Goal: Check status: Verify the current state of an ongoing process or item

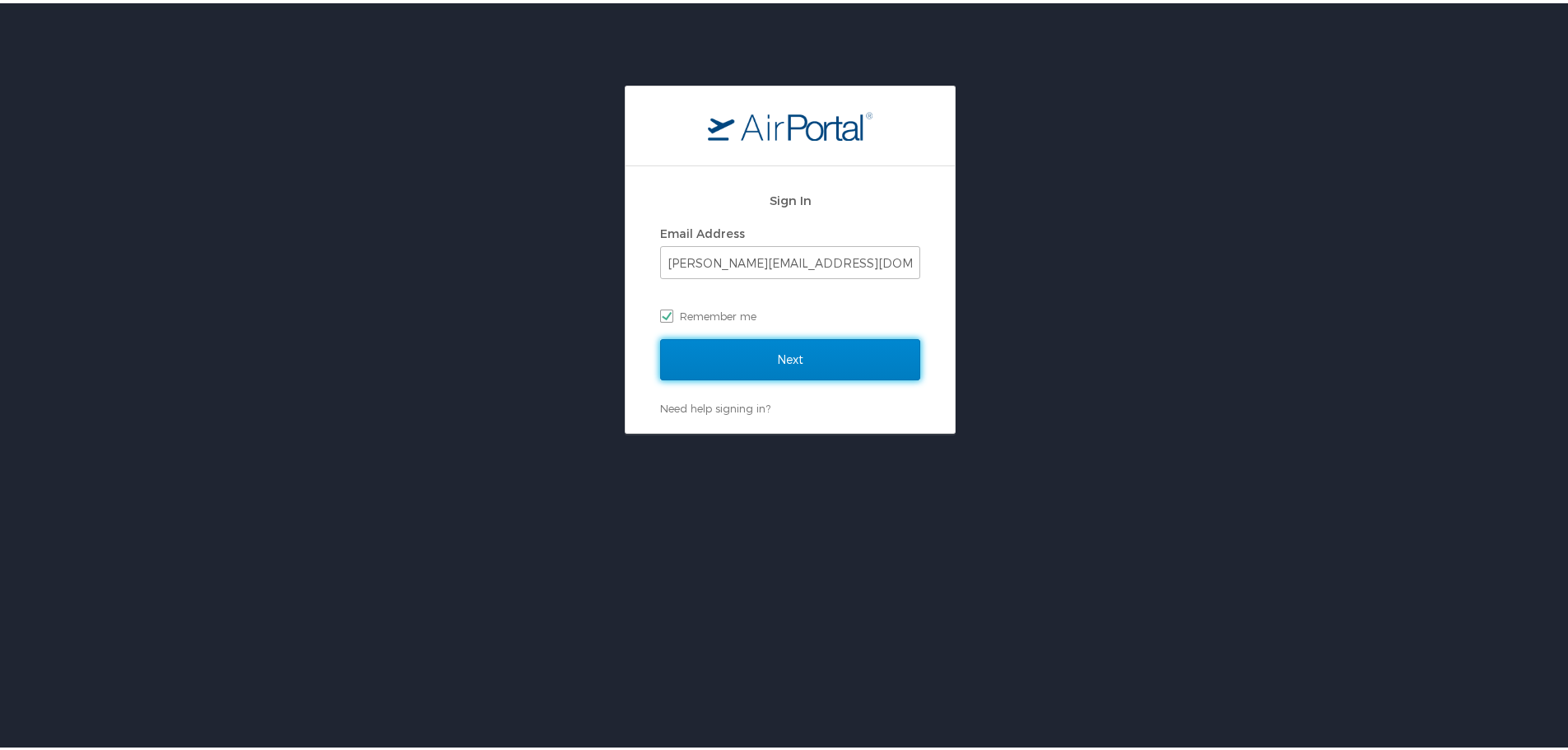
click at [769, 359] on input "Next" at bounding box center [790, 356] width 260 height 41
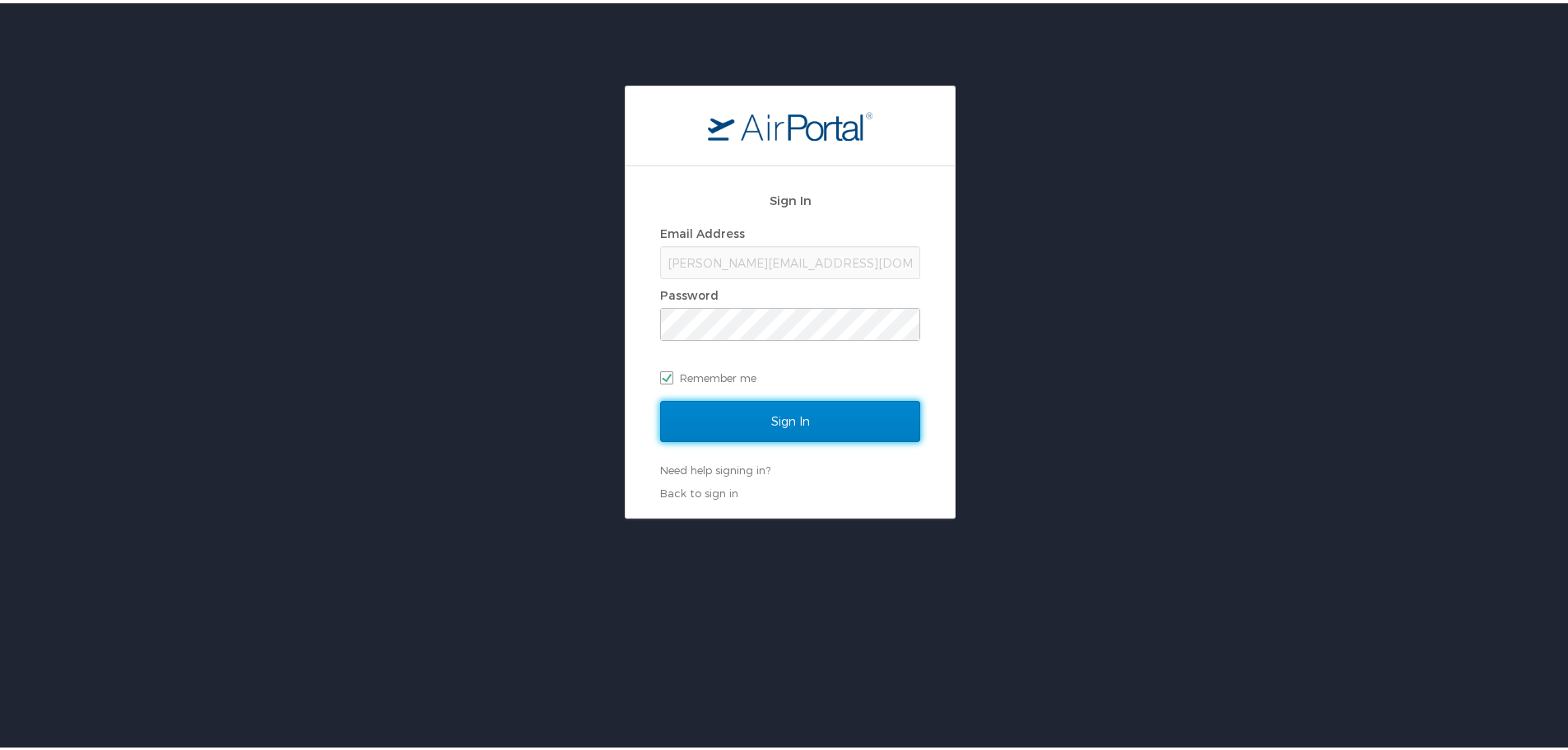
click at [790, 417] on input "Sign In" at bounding box center [790, 417] width 260 height 41
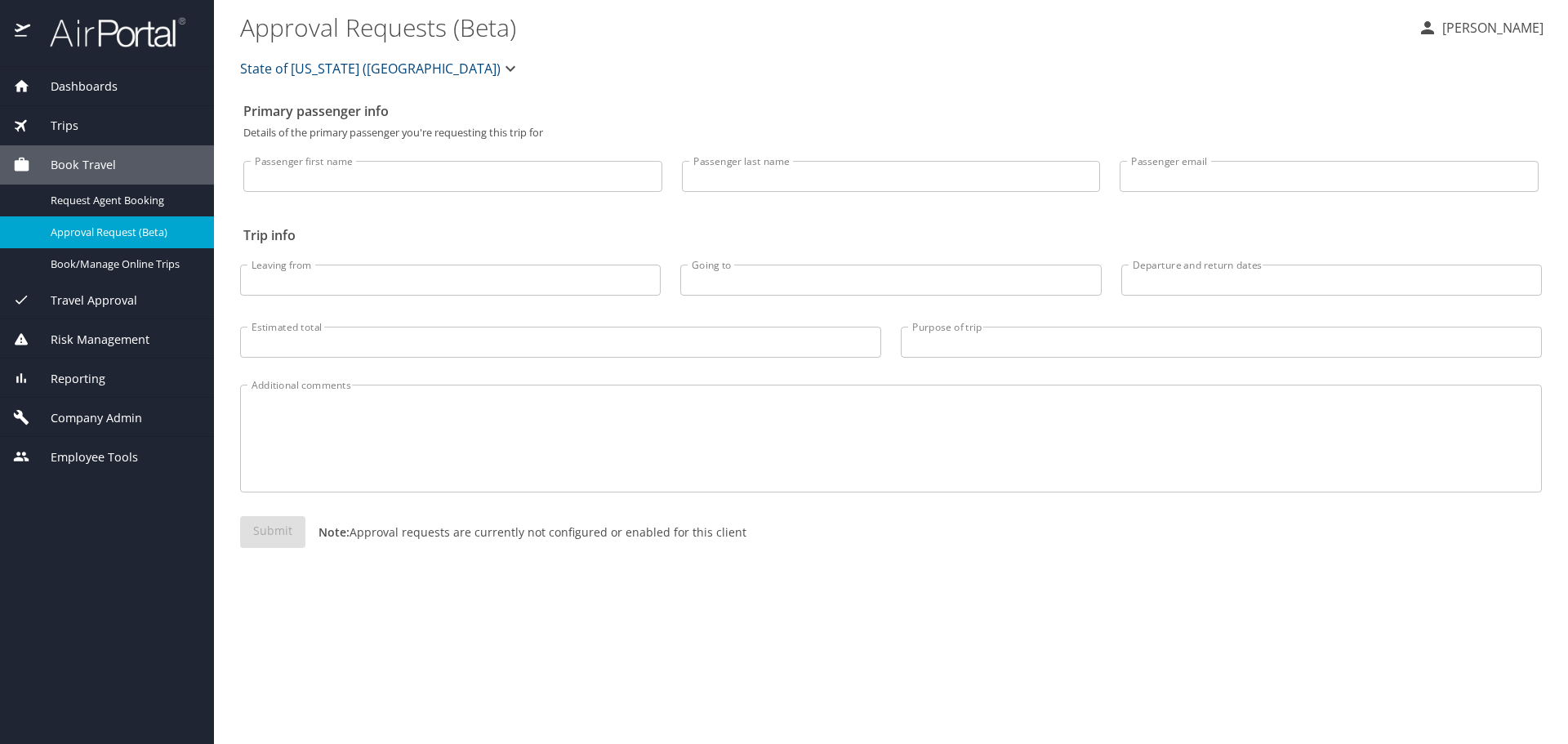
click at [417, 168] on input "Passenger first name" at bounding box center [453, 177] width 418 height 31
type input "[PERSON_NAME]"
type input "m"
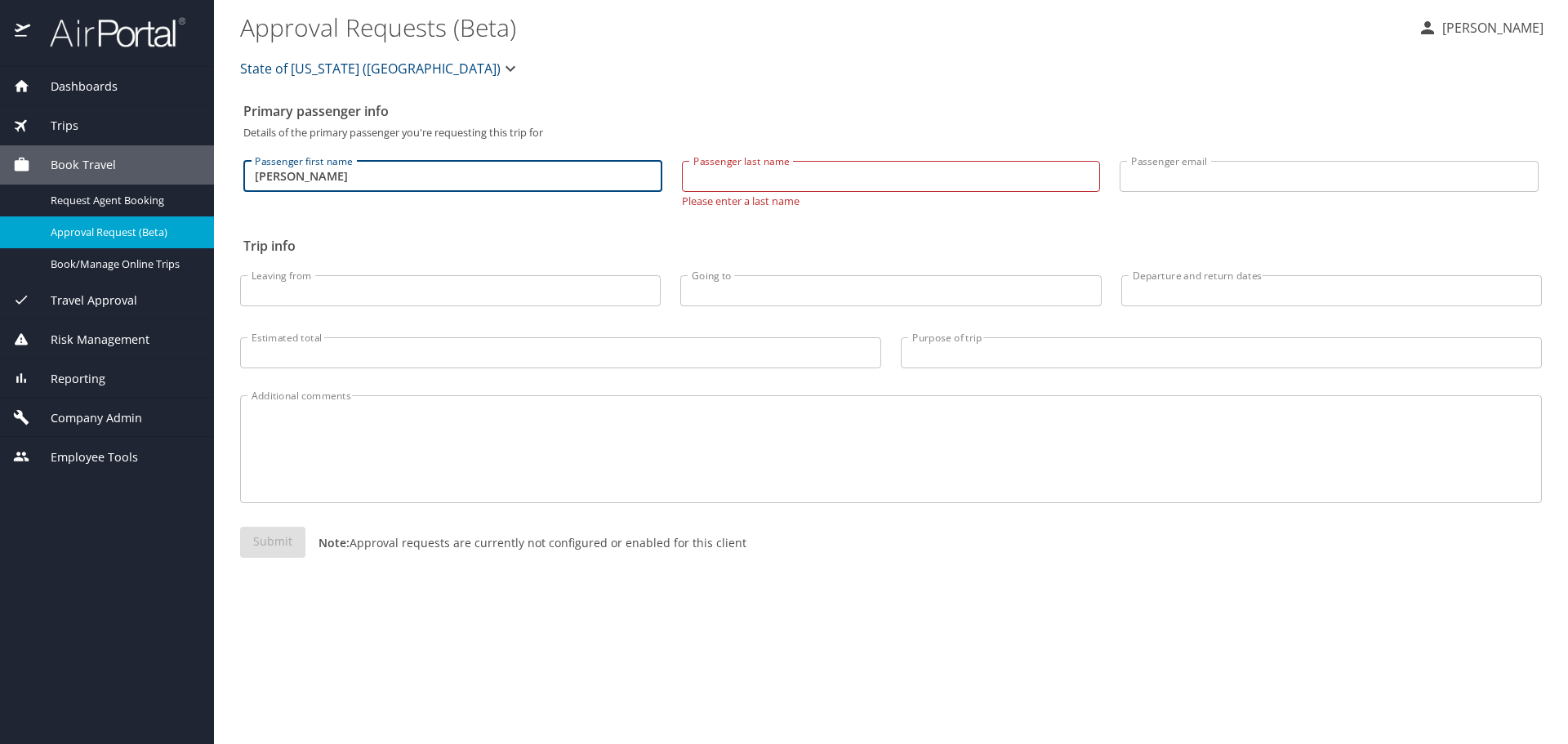
click at [308, 181] on input "[PERSON_NAME]" at bounding box center [453, 177] width 418 height 31
type input "j"
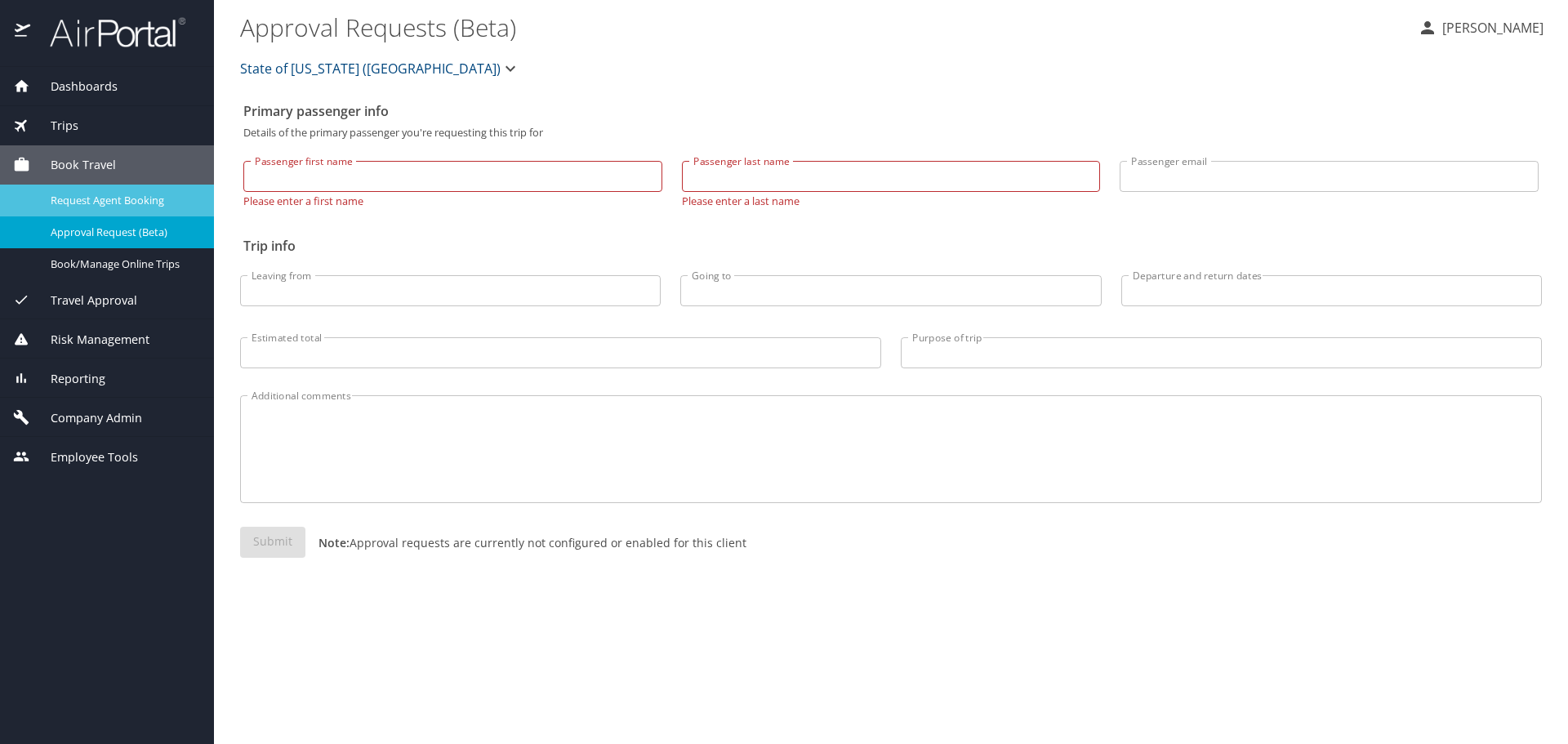
click at [143, 206] on span "Request Agent Booking" at bounding box center [122, 200] width 144 height 15
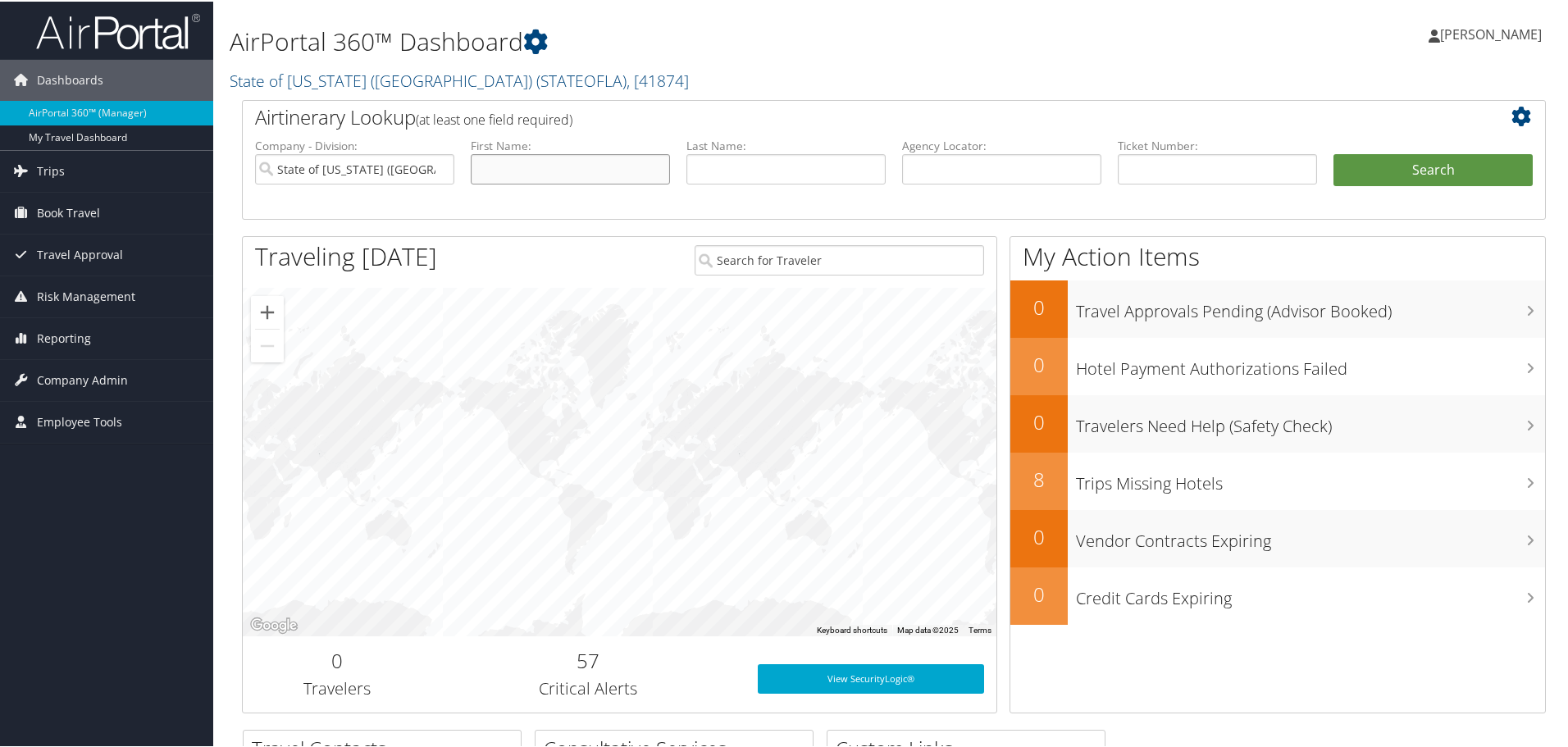
click at [481, 174] on input "text" at bounding box center [569, 167] width 199 height 30
type input "[PERSON_NAME]"
click at [1164, 166] on input "text" at bounding box center [1217, 167] width 199 height 30
click at [1167, 179] on input "D%X" at bounding box center [1217, 167] width 199 height 30
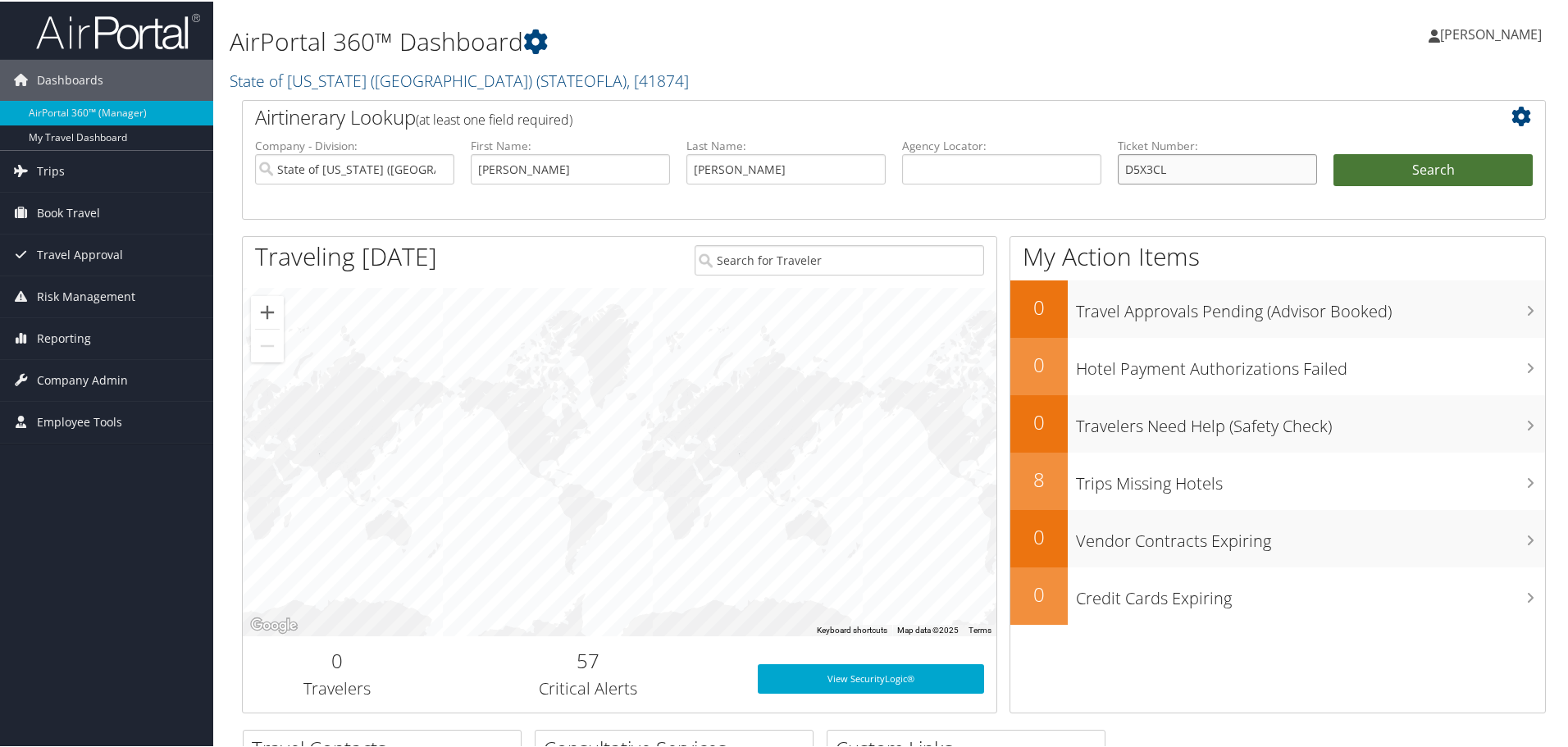
type input "D5X3CL"
click at [1386, 163] on button "Search" at bounding box center [1432, 169] width 199 height 33
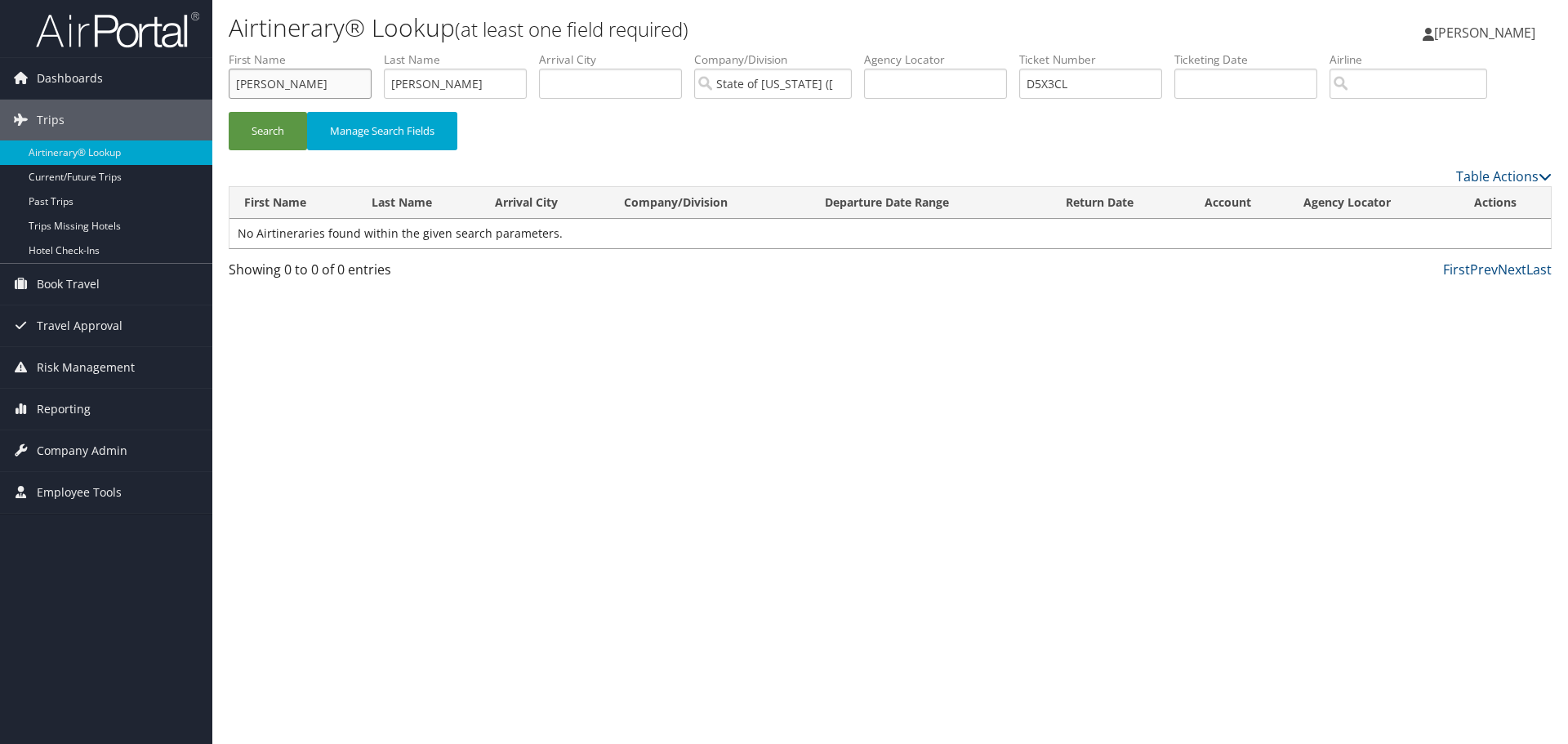
click at [275, 87] on input "[PERSON_NAME]" at bounding box center [300, 83] width 143 height 30
type input "jason paul"
drag, startPoint x: 1088, startPoint y: 81, endPoint x: 967, endPoint y: 89, distance: 121.3
click at [967, 52] on ul "First Name jason paul Last Name mahfouz Departure City Arrival City Company/Div…" at bounding box center [890, 52] width 1323 height 0
click at [832, 72] on input "State of [US_STATE] ([GEOGRAPHIC_DATA])" at bounding box center [773, 83] width 158 height 30
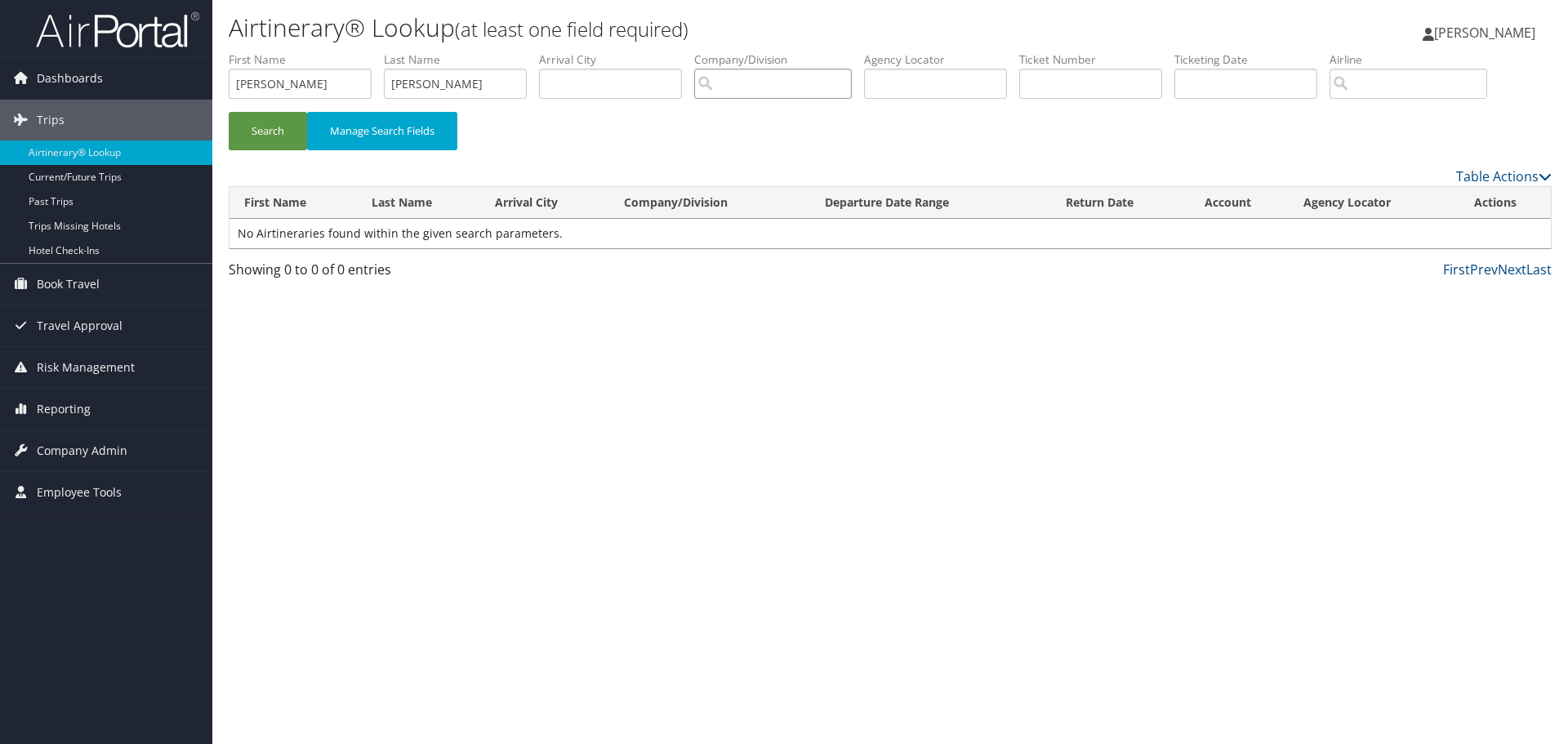
click at [840, 83] on input "search" at bounding box center [773, 83] width 158 height 30
click at [903, 81] on input "text" at bounding box center [936, 83] width 143 height 30
paste input "D5X3CL"
type input "D5X3CL"
click at [732, 78] on input "search" at bounding box center [773, 83] width 158 height 30
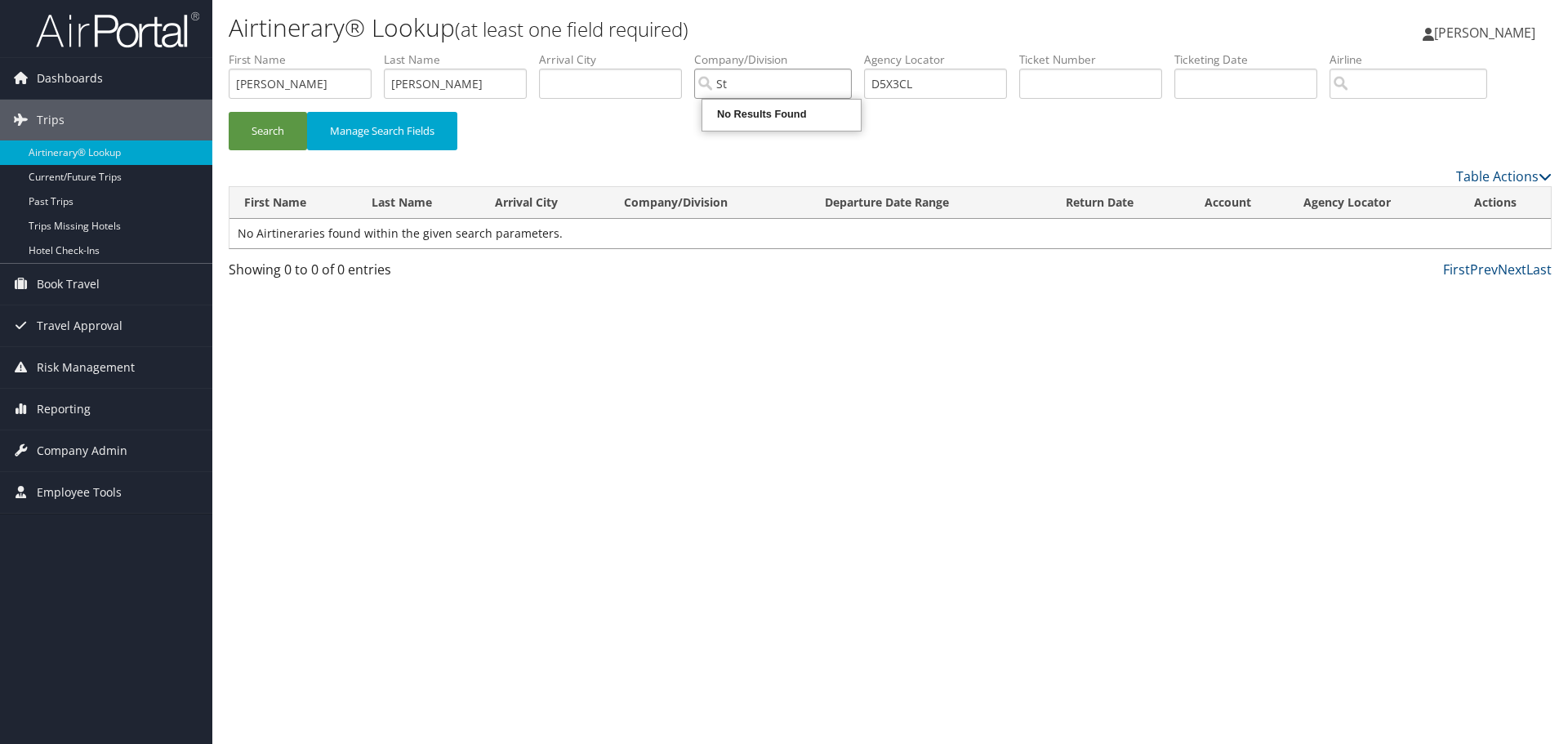
type input "S"
type input "L"
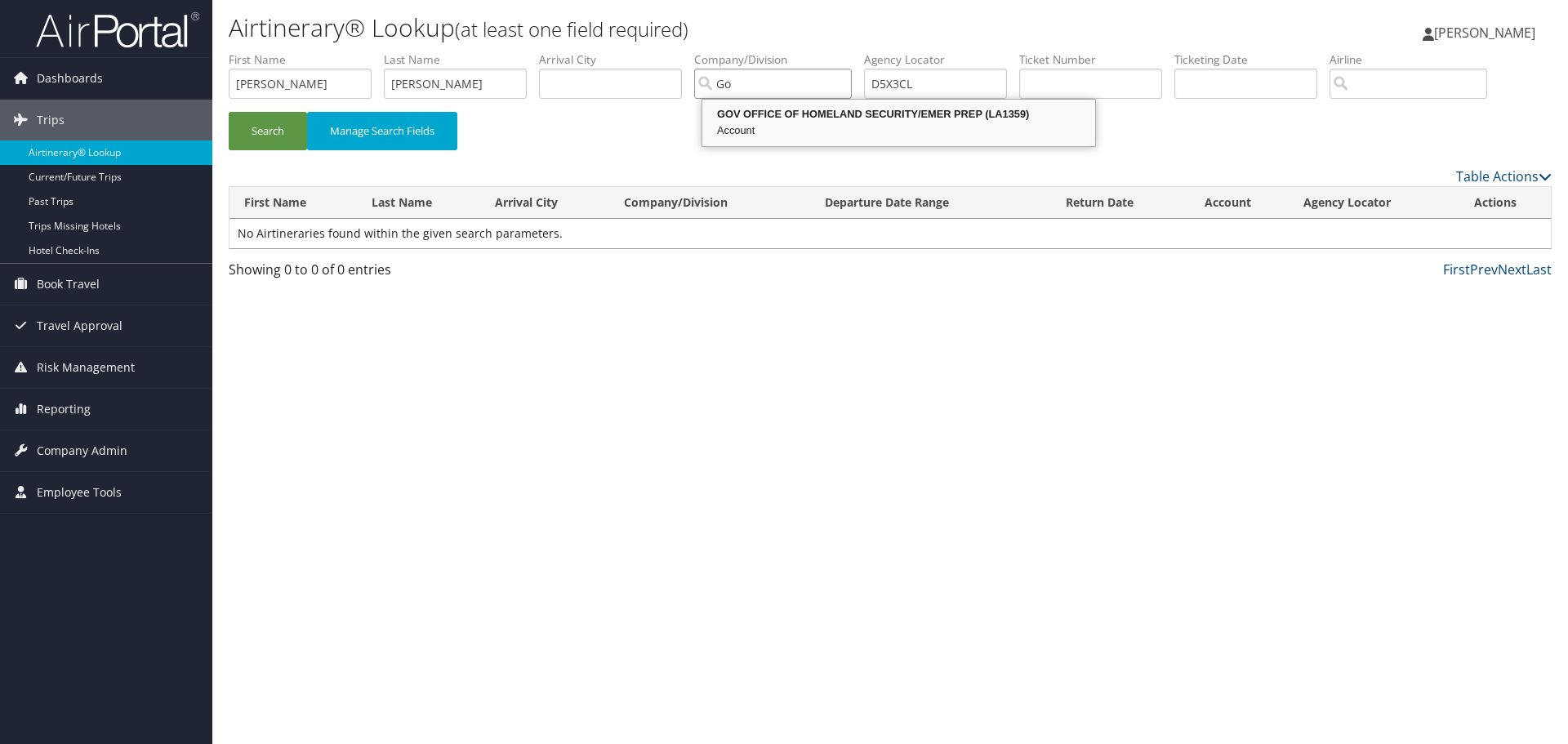
click at [949, 115] on div "GOV OFFICE OF HOMELAND SECURITY/EMER PREP (LA1359)" at bounding box center [899, 114] width 388 height 16
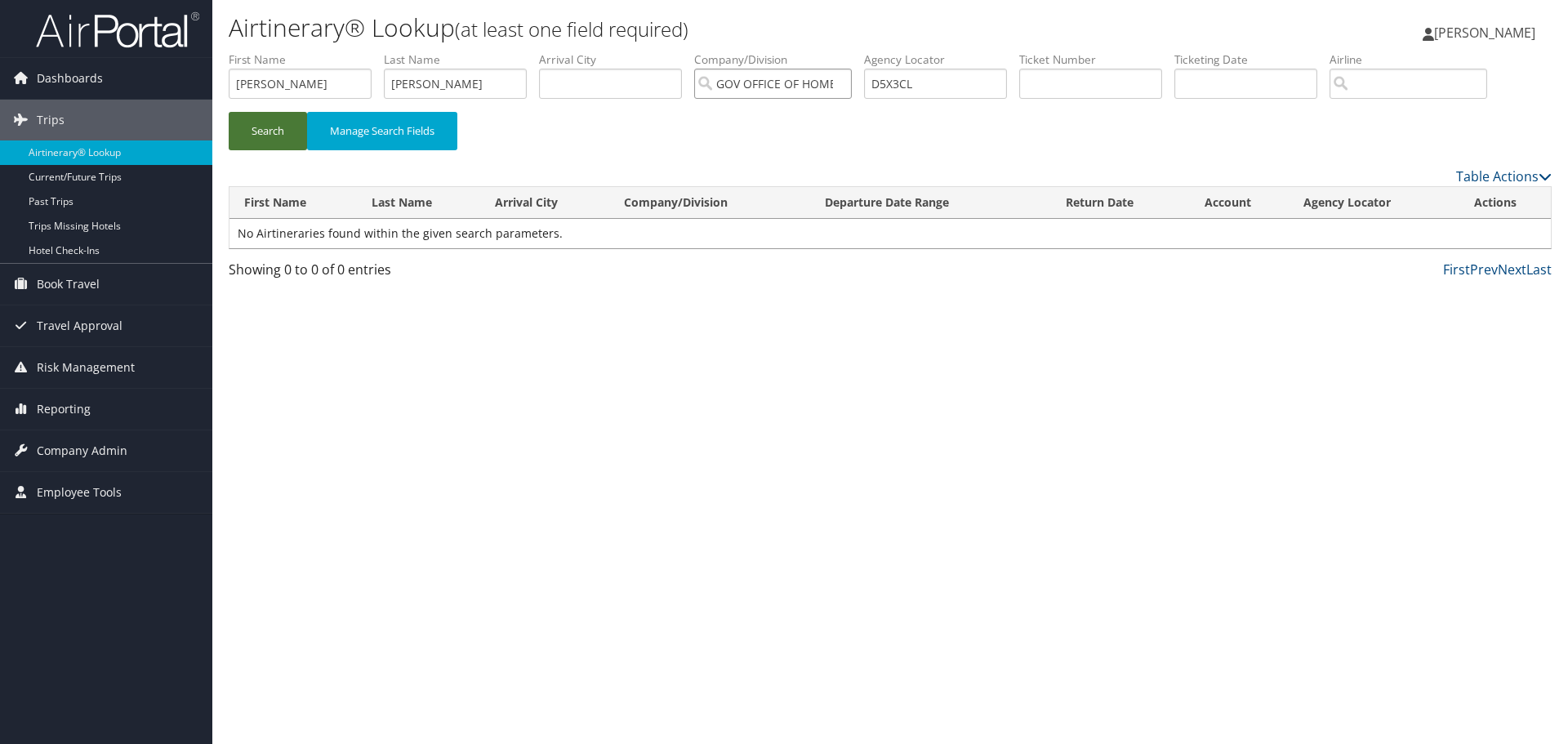
type input "GOV OFFICE OF HOMELAND SECURITY/EMER PREP"
click at [249, 126] on button "Search" at bounding box center [267, 131] width 79 height 38
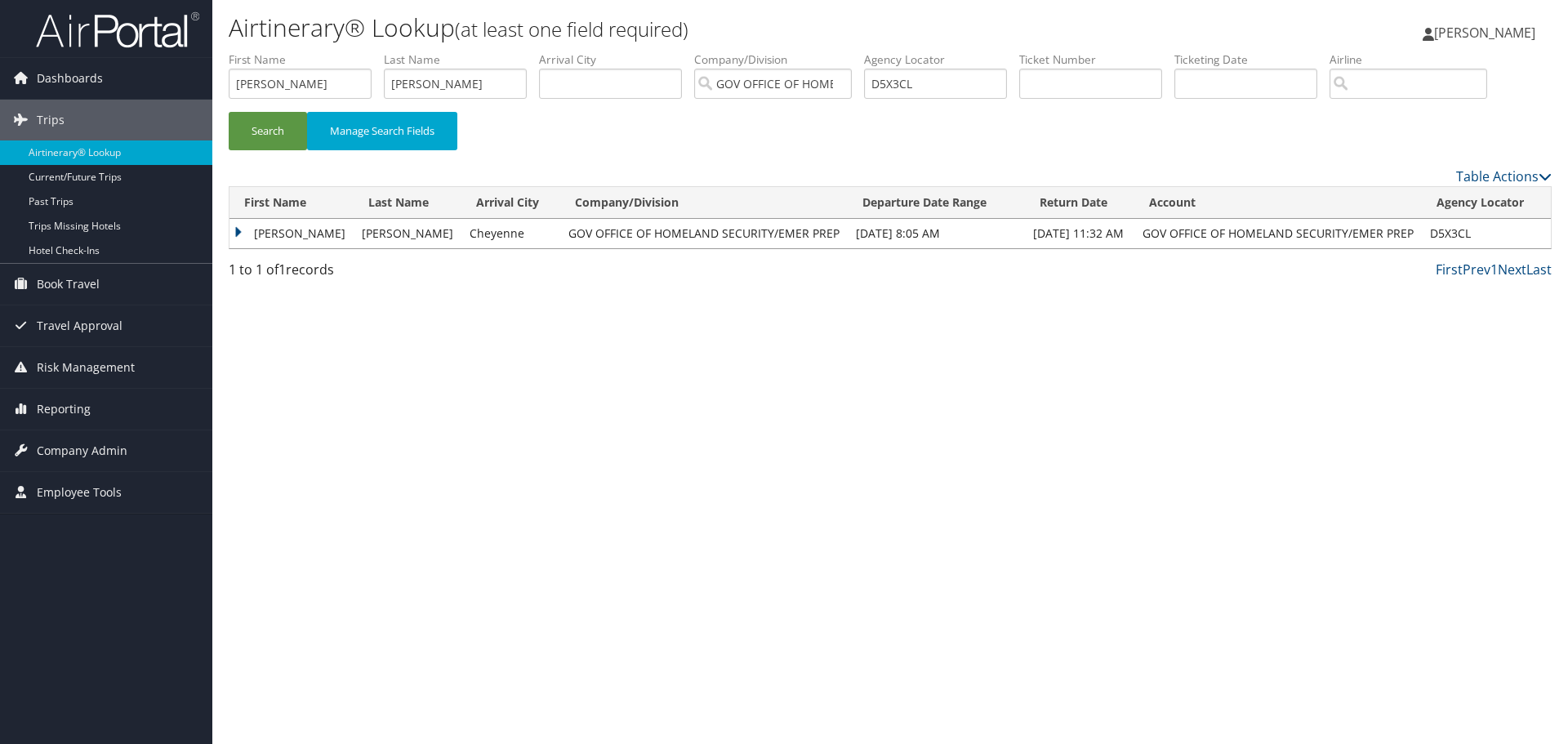
click at [275, 233] on td "JASON PAUL" at bounding box center [291, 234] width 124 height 29
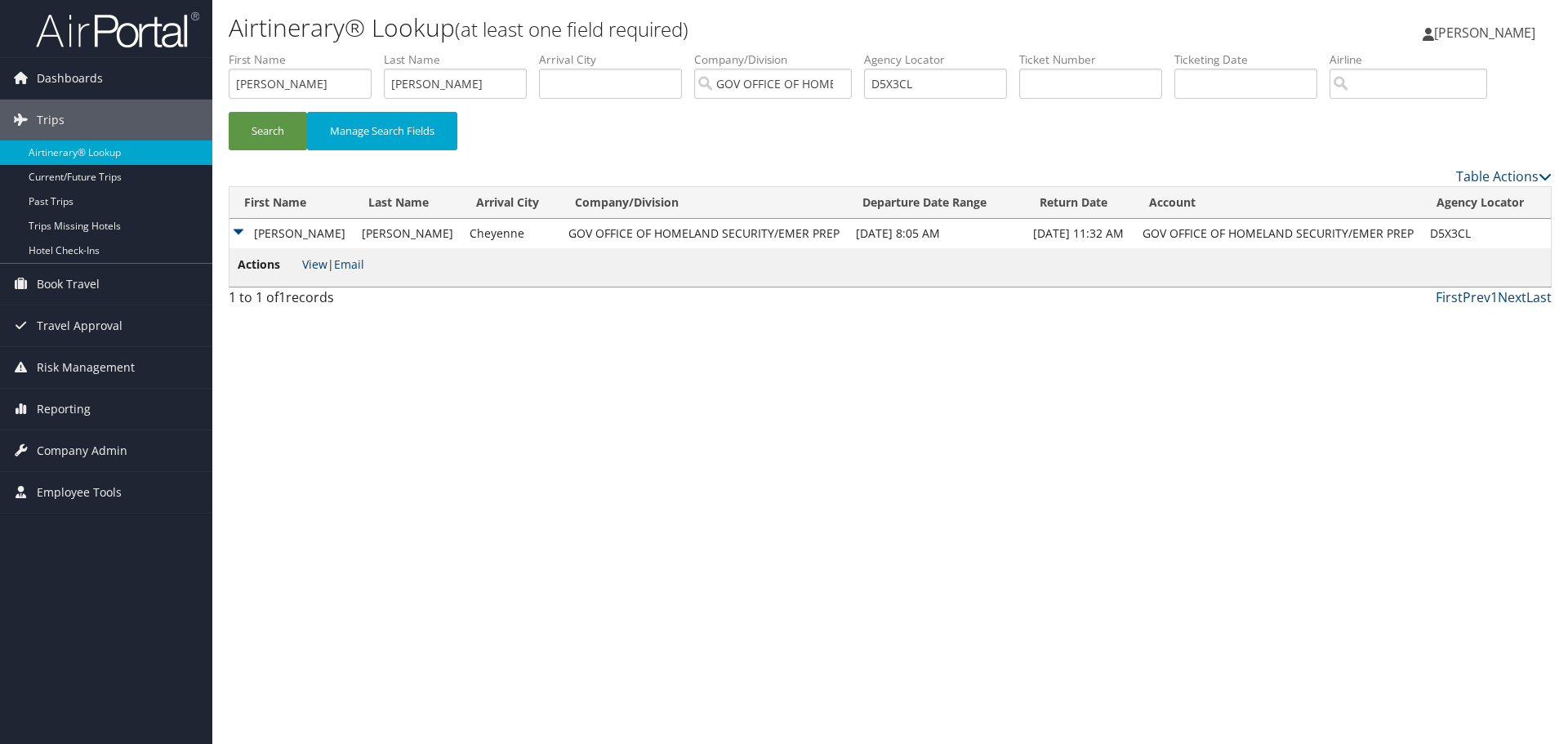
click at [311, 264] on link "View" at bounding box center [315, 264] width 25 height 15
drag, startPoint x: 928, startPoint y: 86, endPoint x: 859, endPoint y: 95, distance: 69.6
click at [859, 52] on ul "First Name jason paul Last Name mahfouz Departure City Arrival City Company/Div…" at bounding box center [890, 52] width 1323 height 0
click at [1360, 82] on input "search" at bounding box center [1409, 83] width 158 height 30
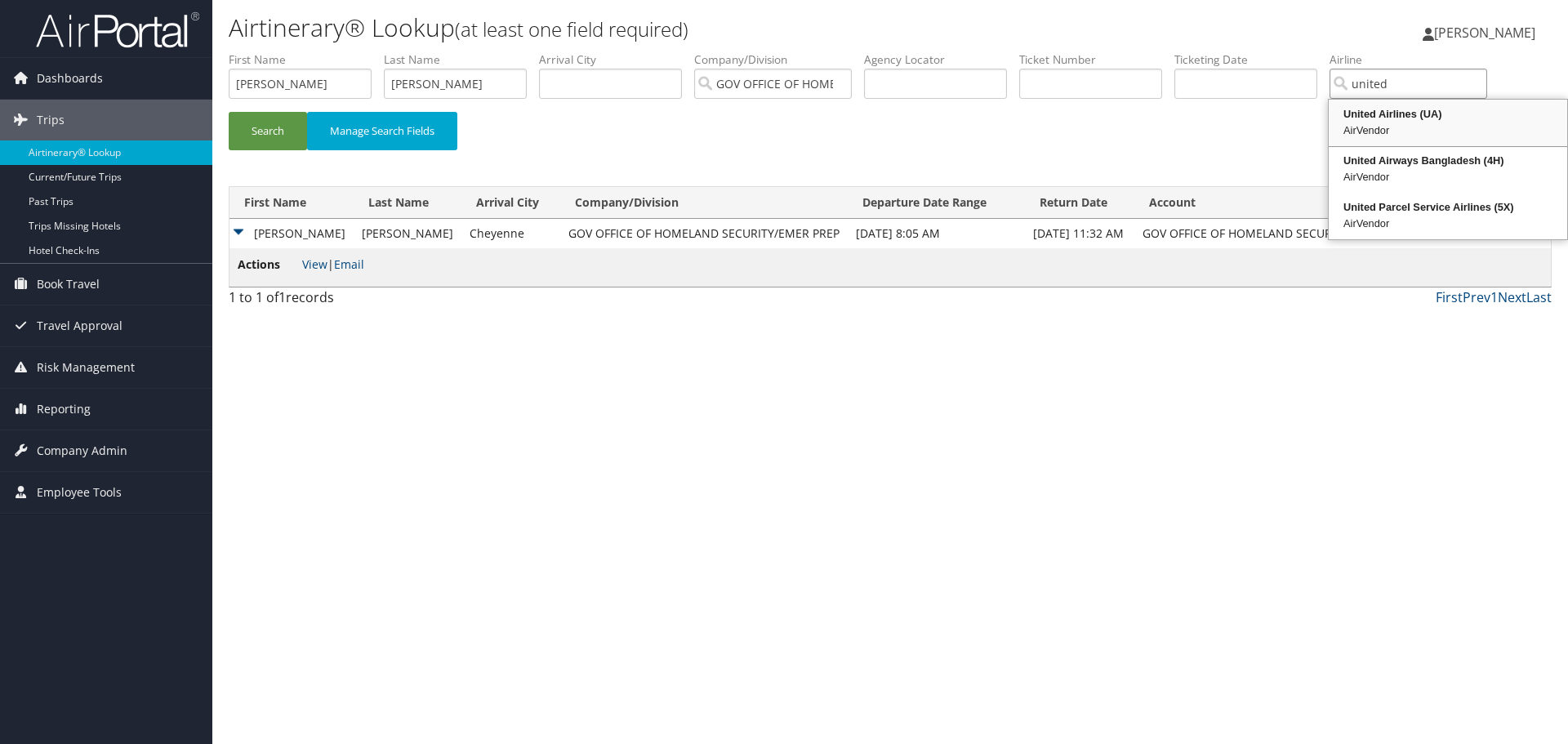
click at [1384, 119] on div "United Airlines (UA)" at bounding box center [1448, 114] width 234 height 16
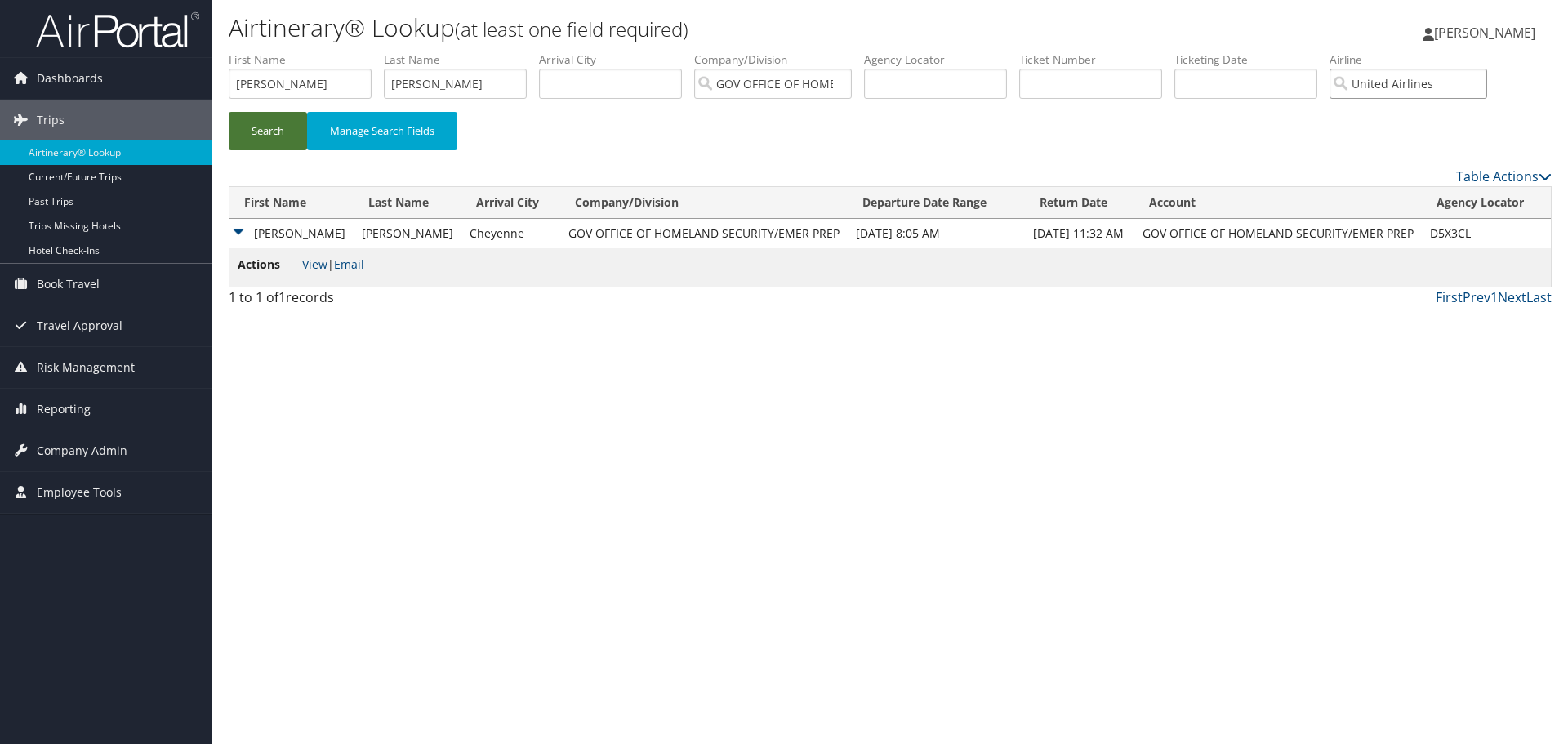
type input "United Airlines"
click at [272, 135] on button "Search" at bounding box center [267, 131] width 79 height 38
